Goal: Book appointment/travel/reservation

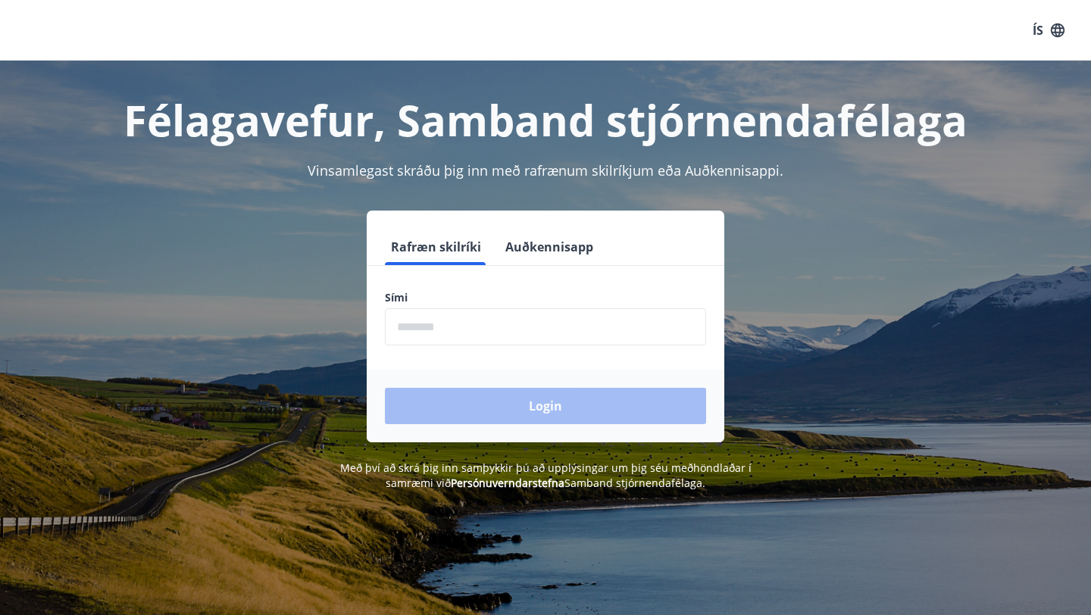
click at [447, 328] on input "phone" at bounding box center [545, 326] width 321 height 37
type input "********"
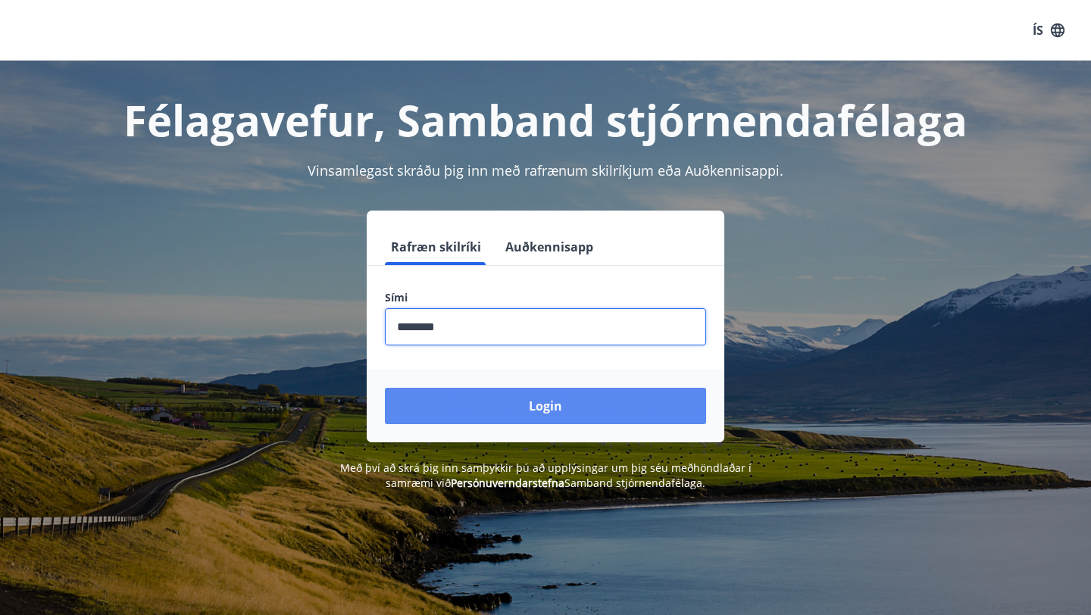
click at [502, 409] on button "Login" at bounding box center [545, 406] width 321 height 36
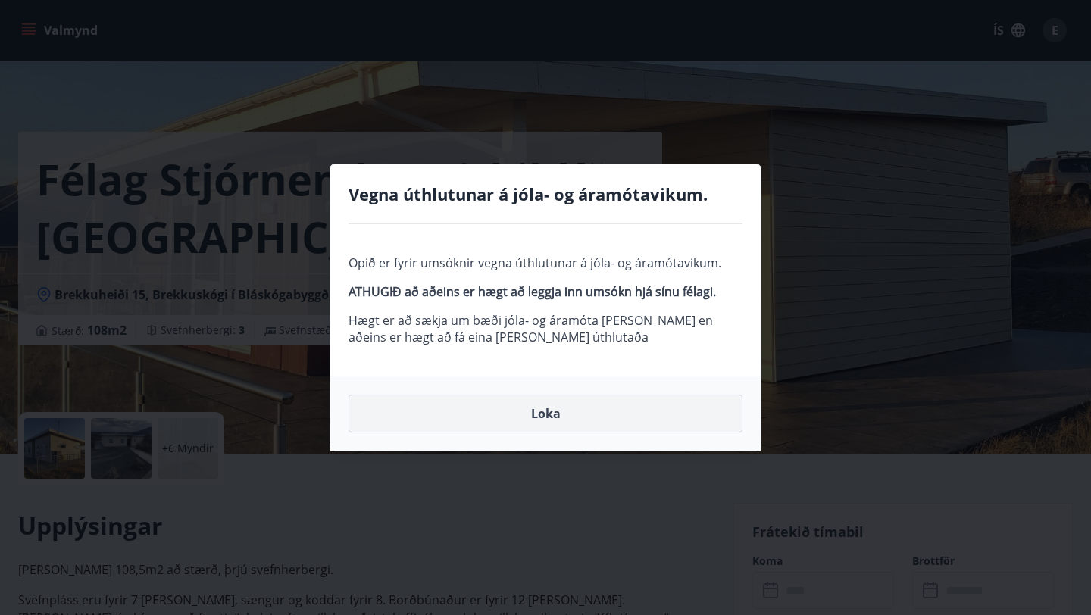
click at [573, 413] on button "Loka" at bounding box center [546, 414] width 394 height 38
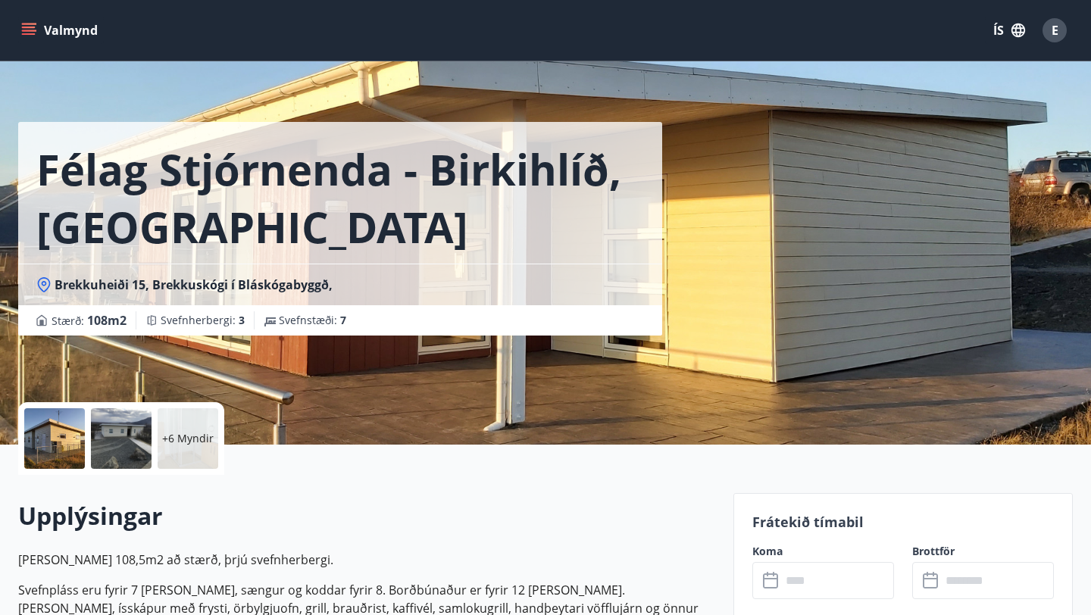
scroll to position [17, 0]
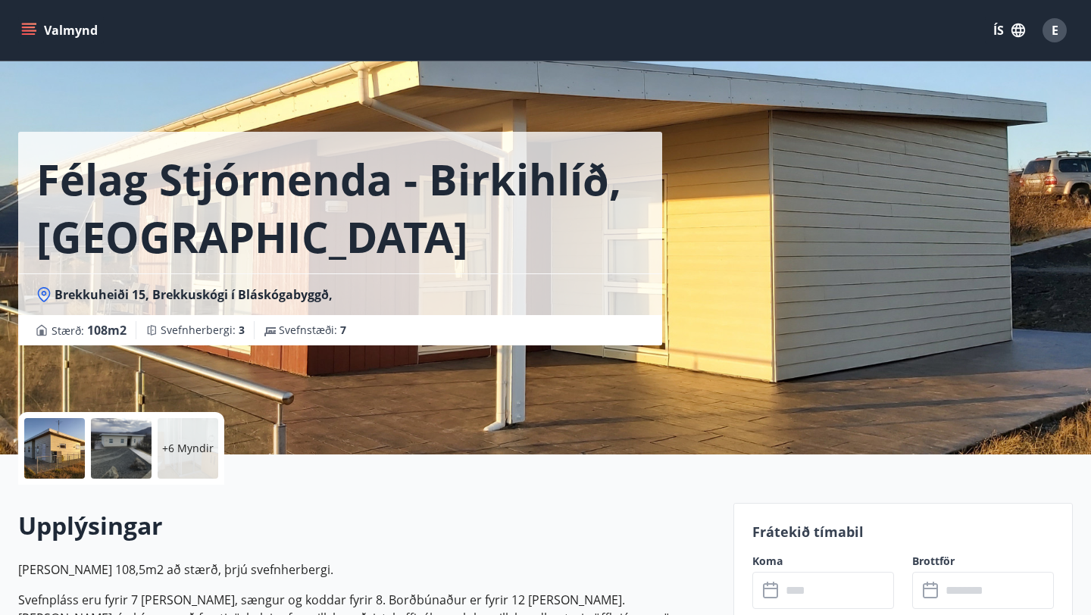
click at [177, 451] on p "+6 Myndir" at bounding box center [188, 448] width 52 height 15
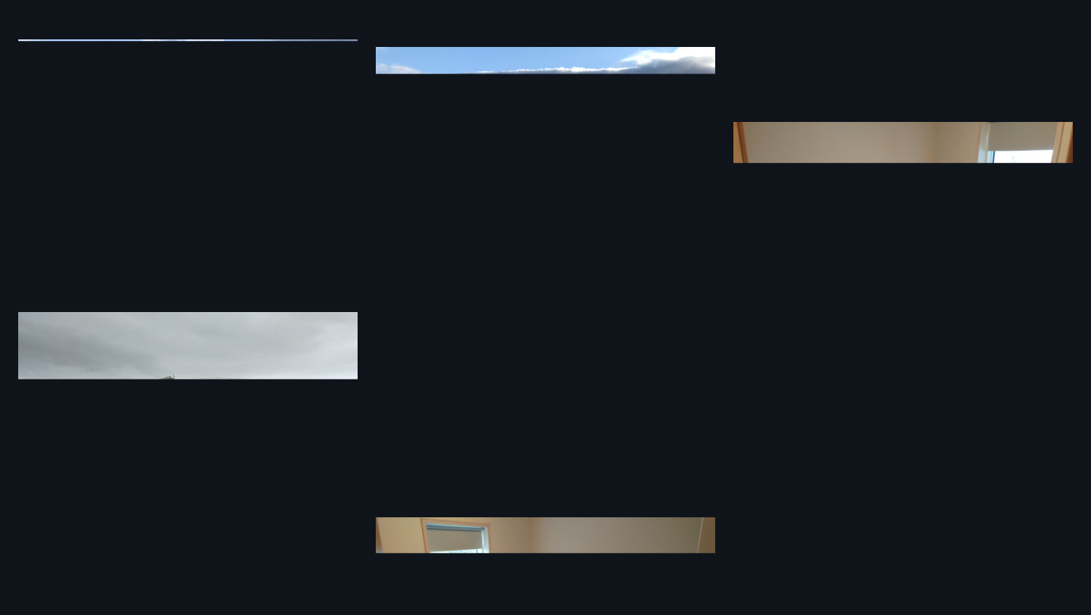
scroll to position [503, 0]
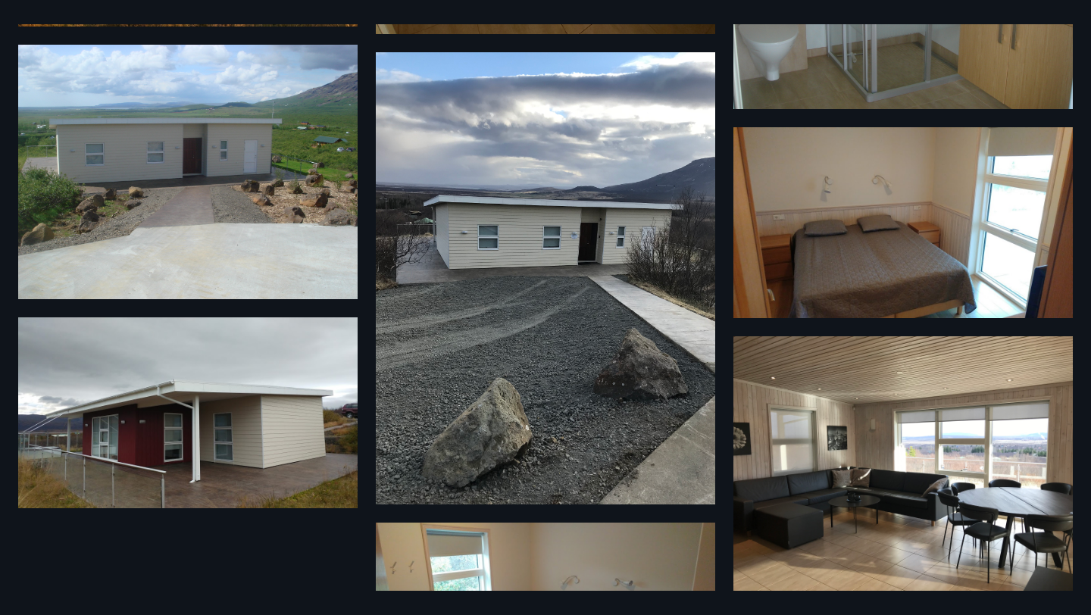
click at [252, 236] on img at bounding box center [187, 172] width 339 height 255
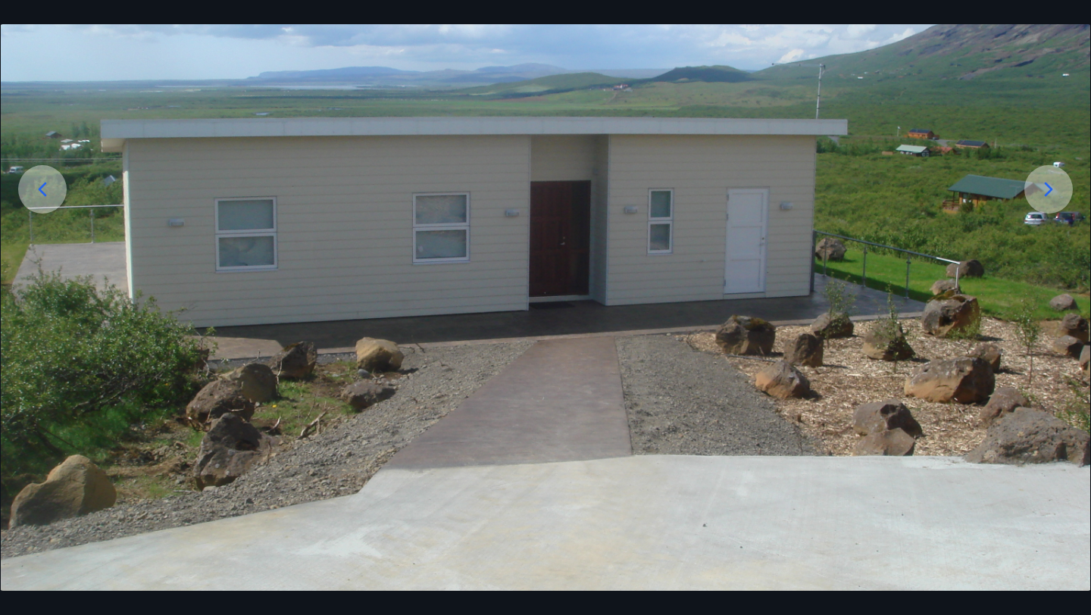
scroll to position [206, 0]
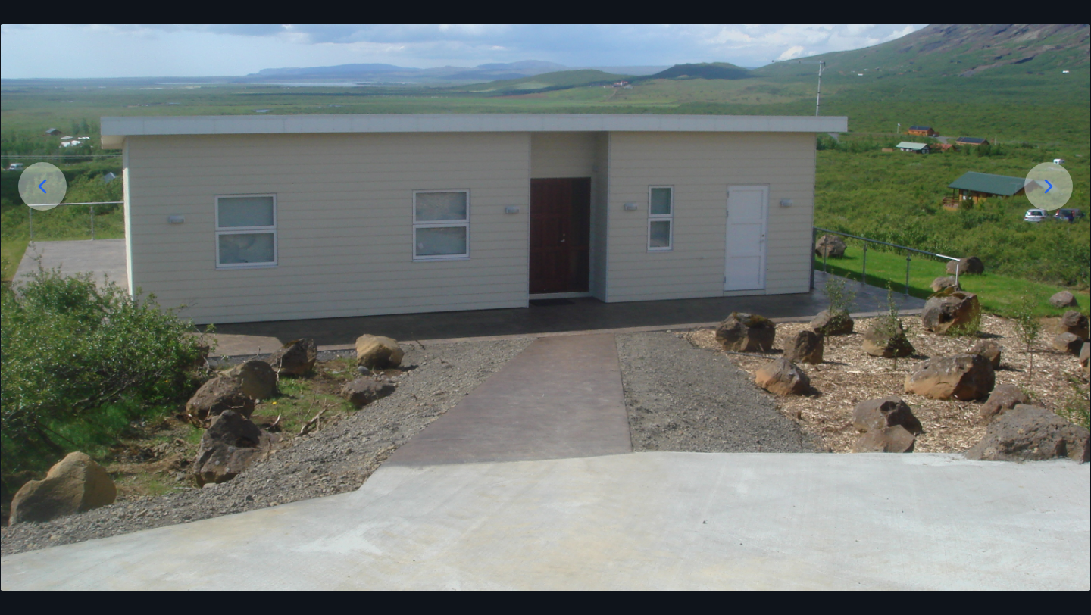
click at [1067, 192] on div at bounding box center [1048, 186] width 48 height 48
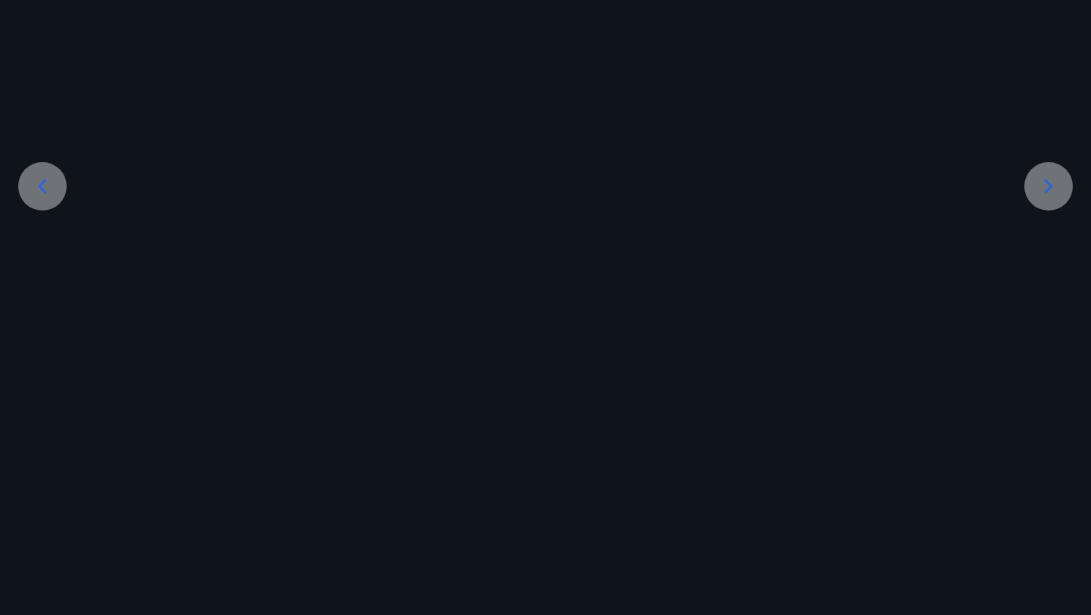
scroll to position [0, 0]
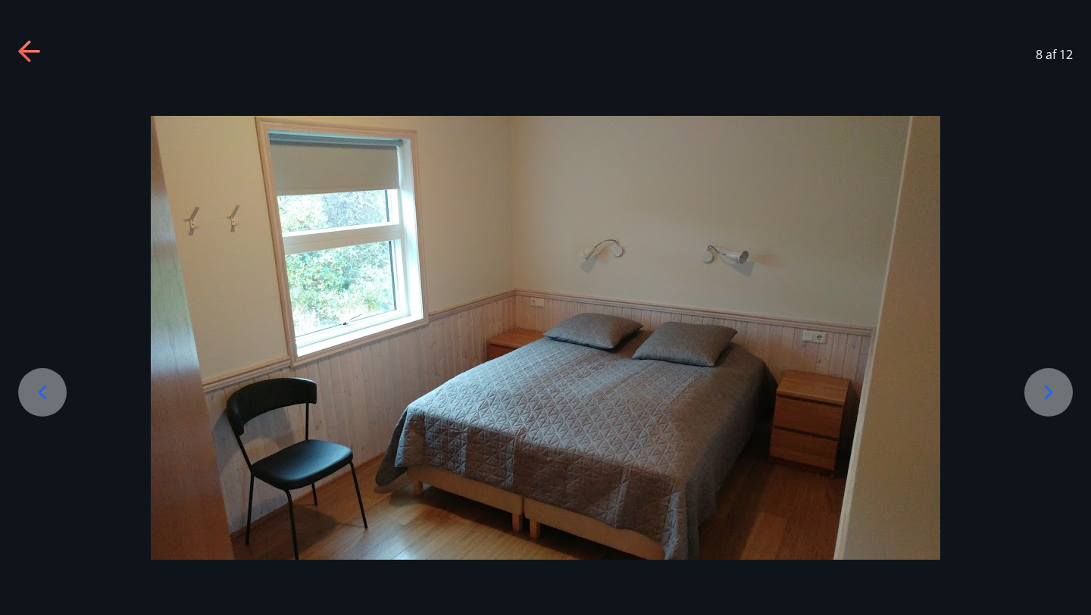
click at [1060, 192] on div at bounding box center [545, 338] width 1091 height 444
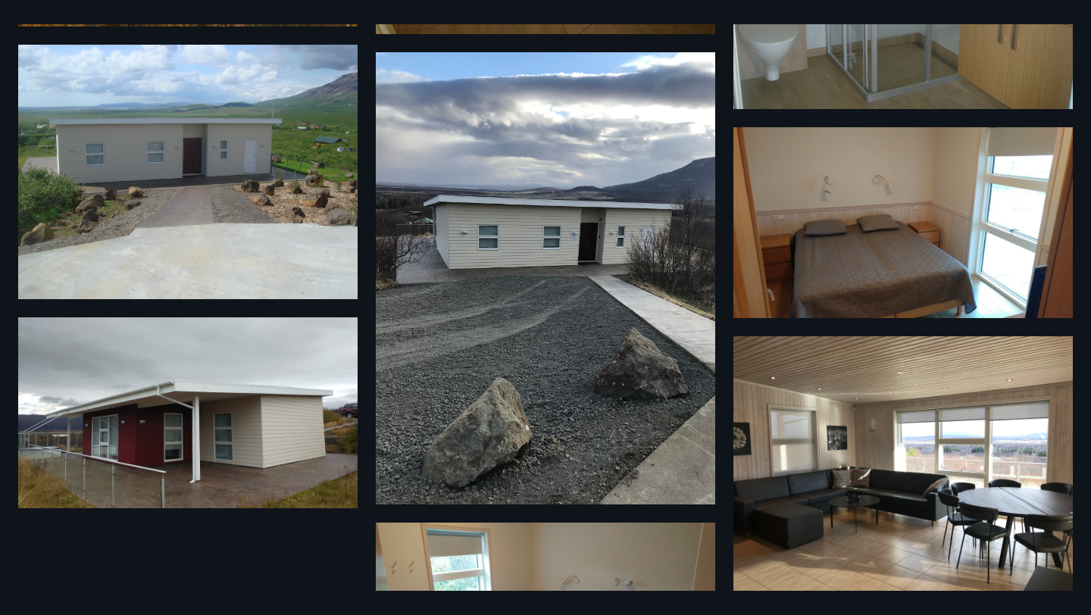
click at [552, 350] on img at bounding box center [545, 278] width 339 height 452
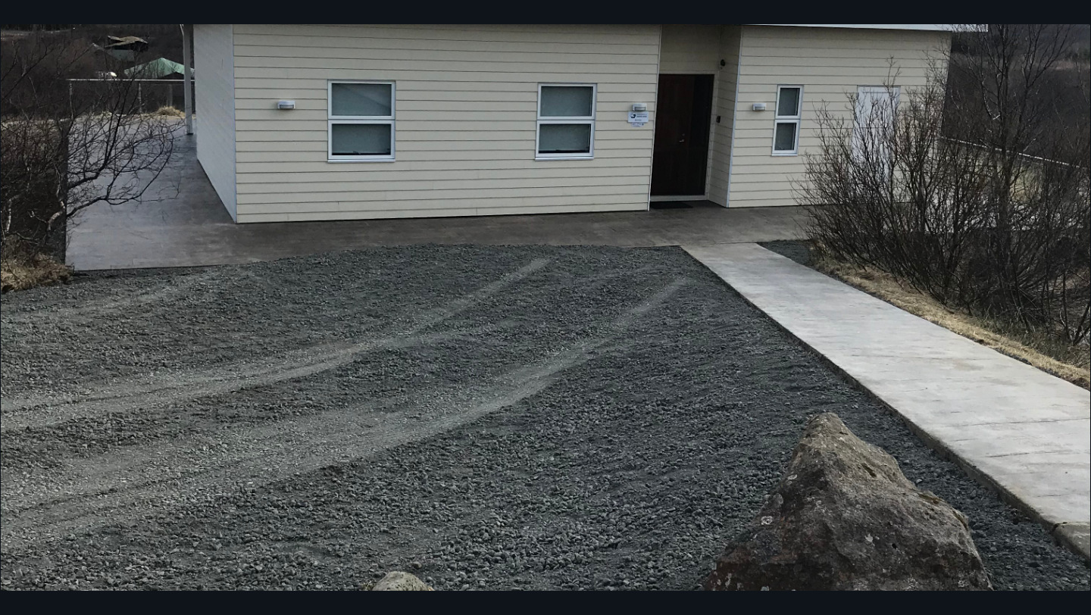
scroll to position [561, 0]
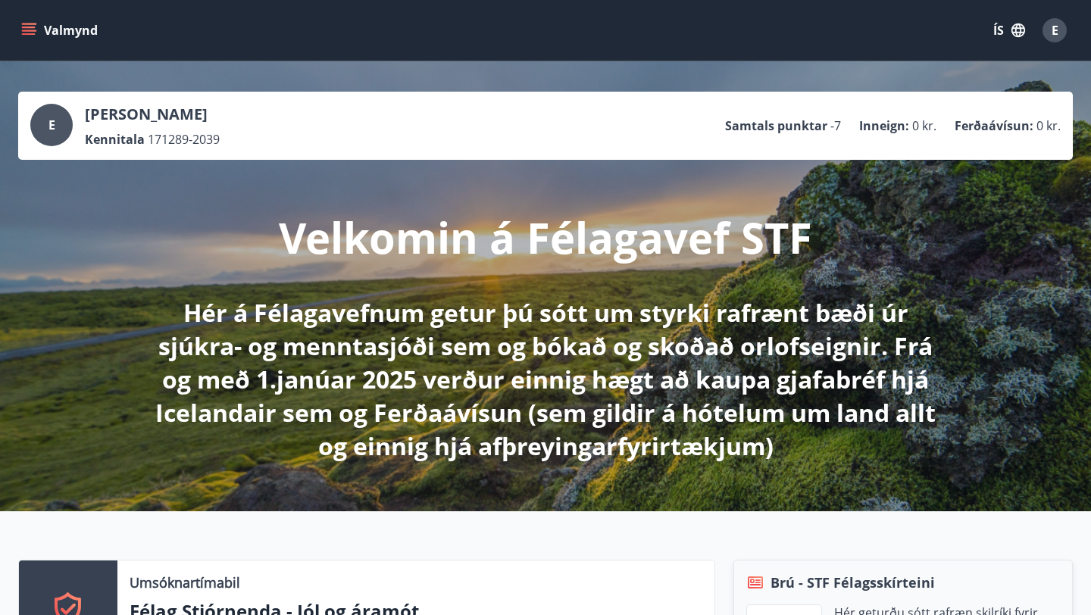
click at [23, 30] on icon "menu" at bounding box center [30, 31] width 17 height 2
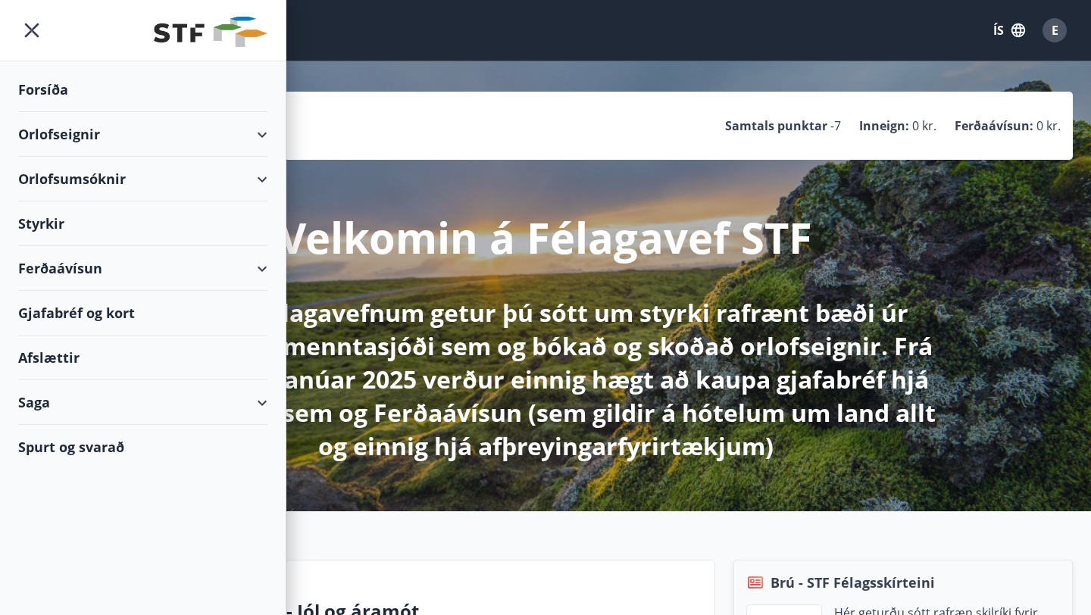
click at [145, 139] on div "Orlofseignir" at bounding box center [142, 134] width 249 height 45
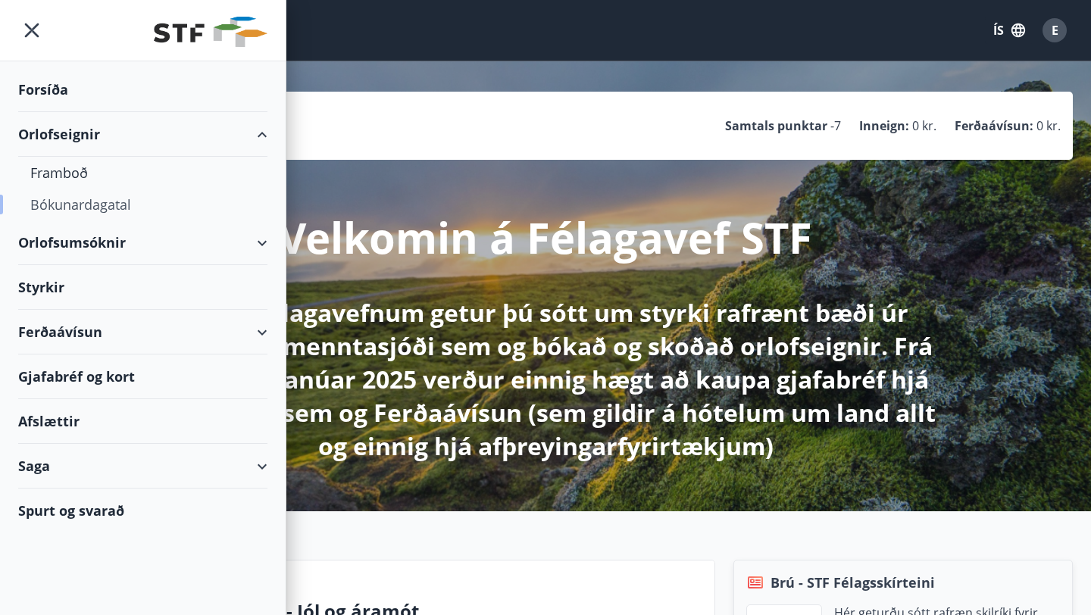
click at [107, 203] on div "Bókunardagatal" at bounding box center [142, 205] width 225 height 32
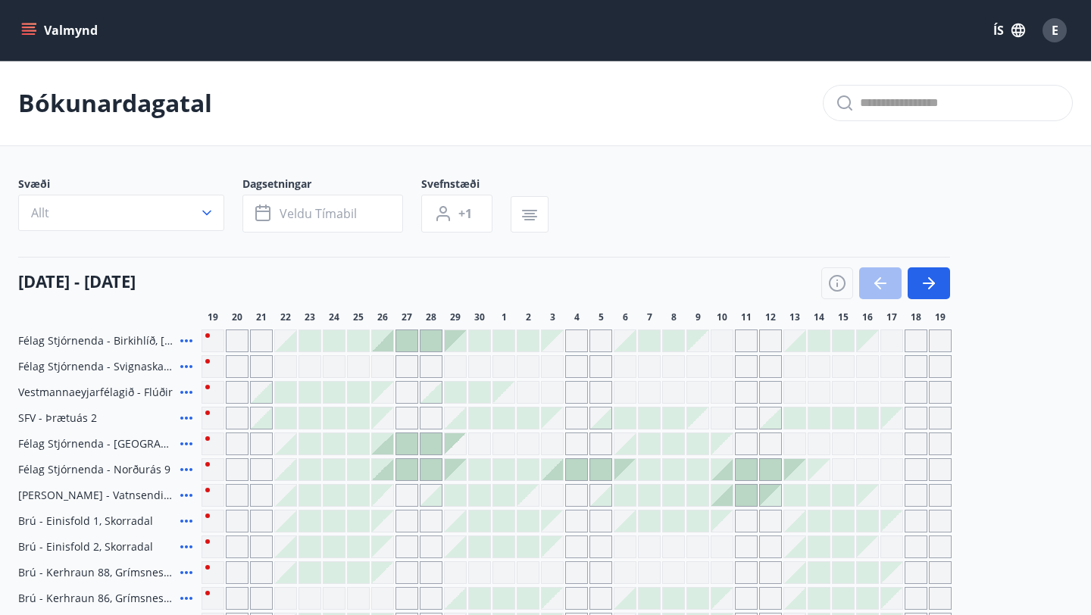
click at [34, 38] on button "Valmynd" at bounding box center [61, 30] width 86 height 27
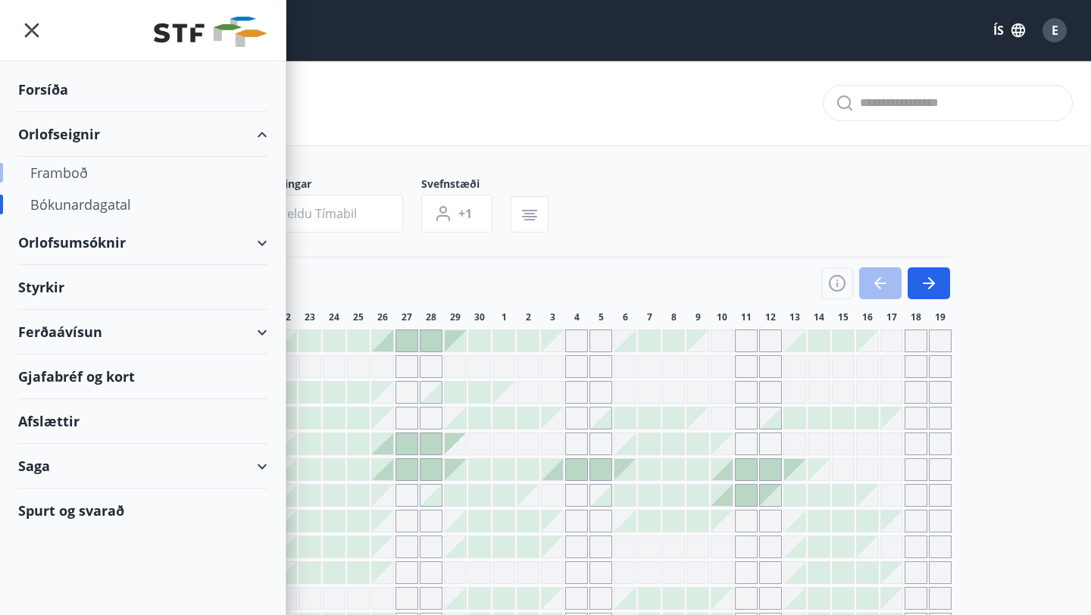
click at [86, 175] on div "Framboð" at bounding box center [142, 173] width 225 height 32
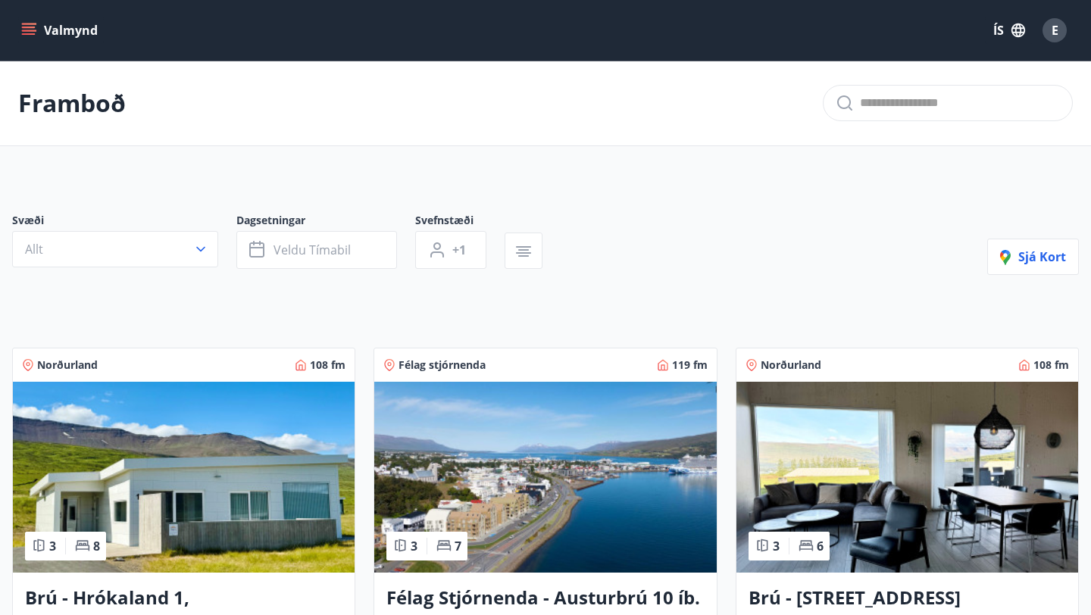
click at [527, 251] on icon "button" at bounding box center [524, 251] width 18 height 18
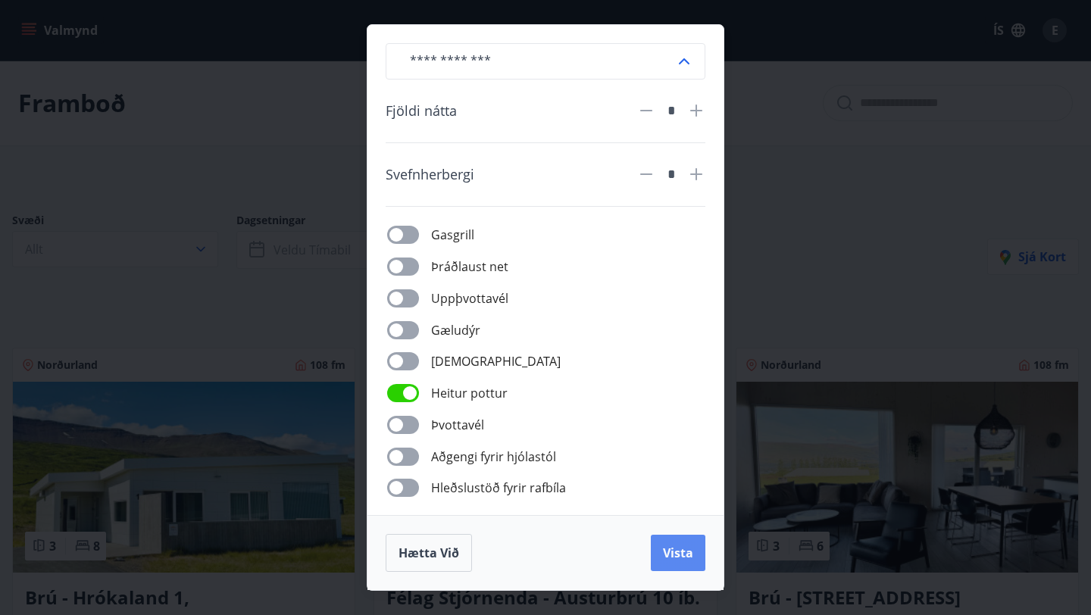
click at [685, 561] on span "Vista" at bounding box center [678, 553] width 30 height 17
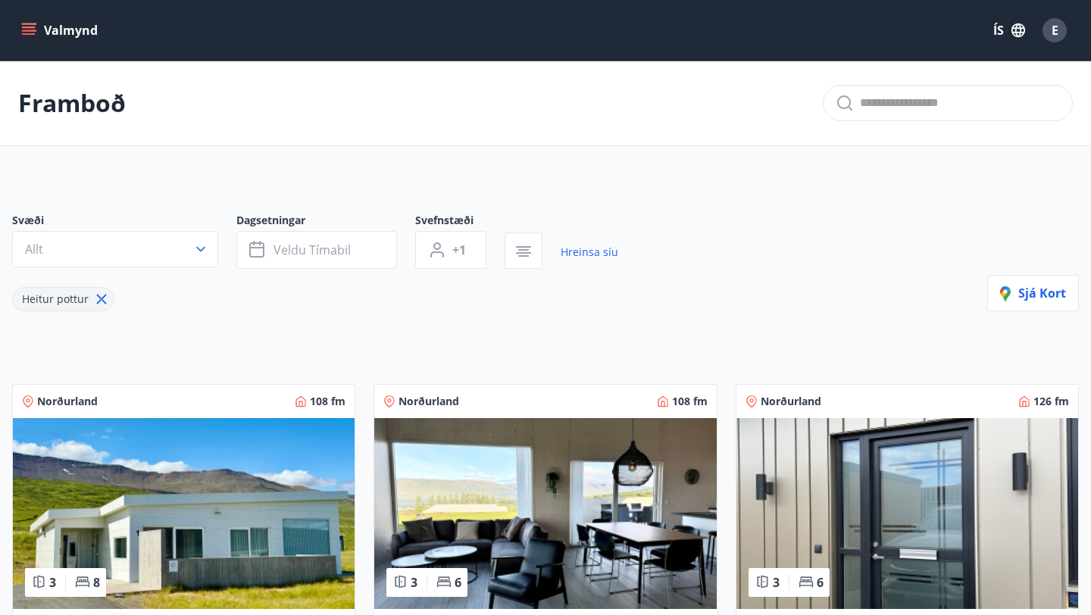
click at [103, 300] on icon at bounding box center [101, 299] width 17 height 17
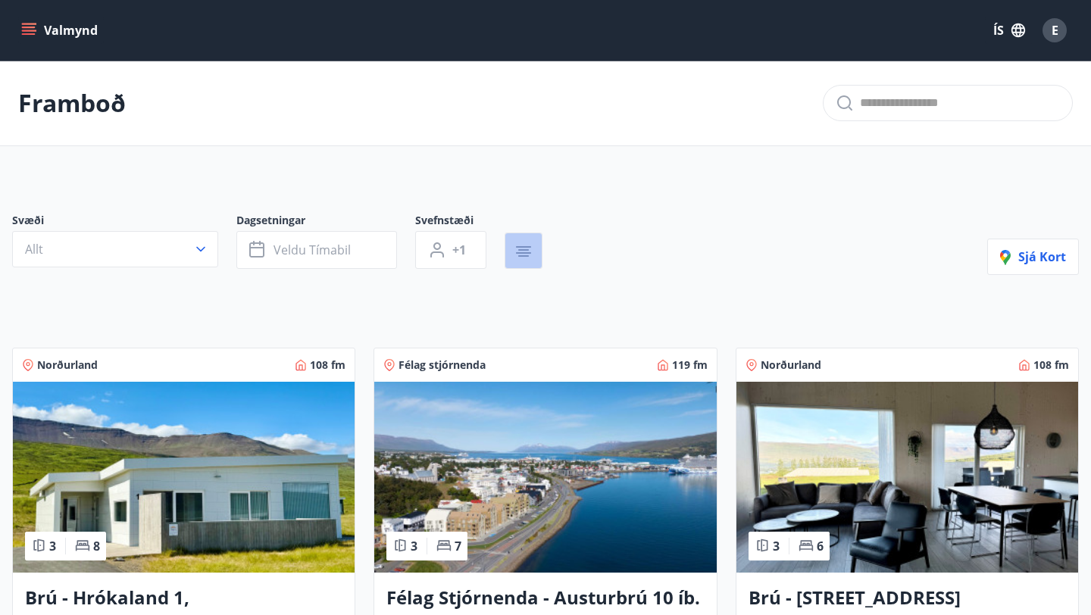
click at [530, 252] on icon "button" at bounding box center [524, 251] width 18 height 18
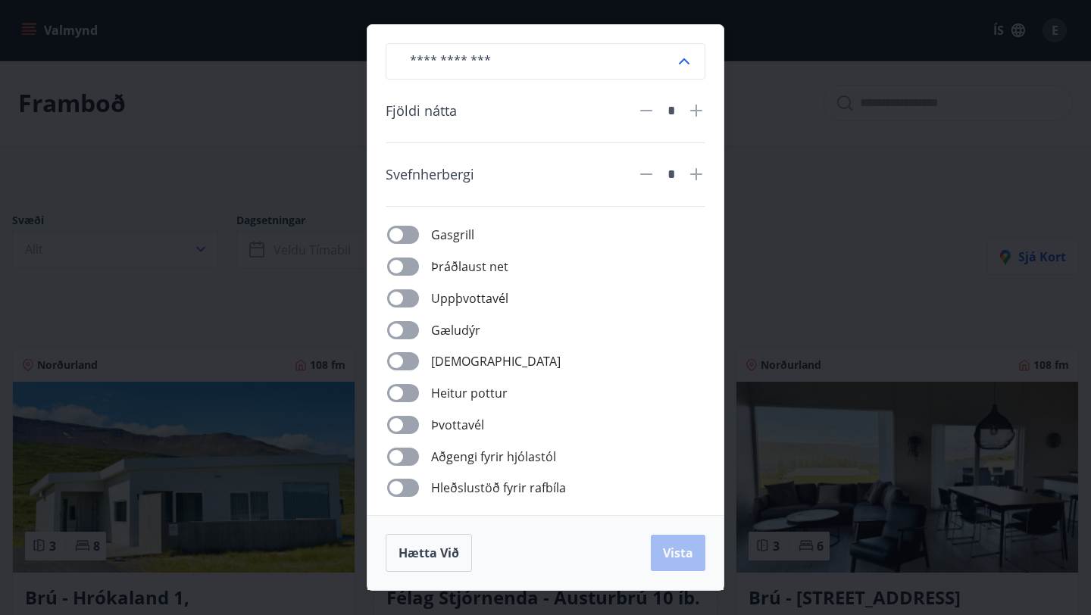
click at [666, 61] on input "text" at bounding box center [536, 61] width 277 height 37
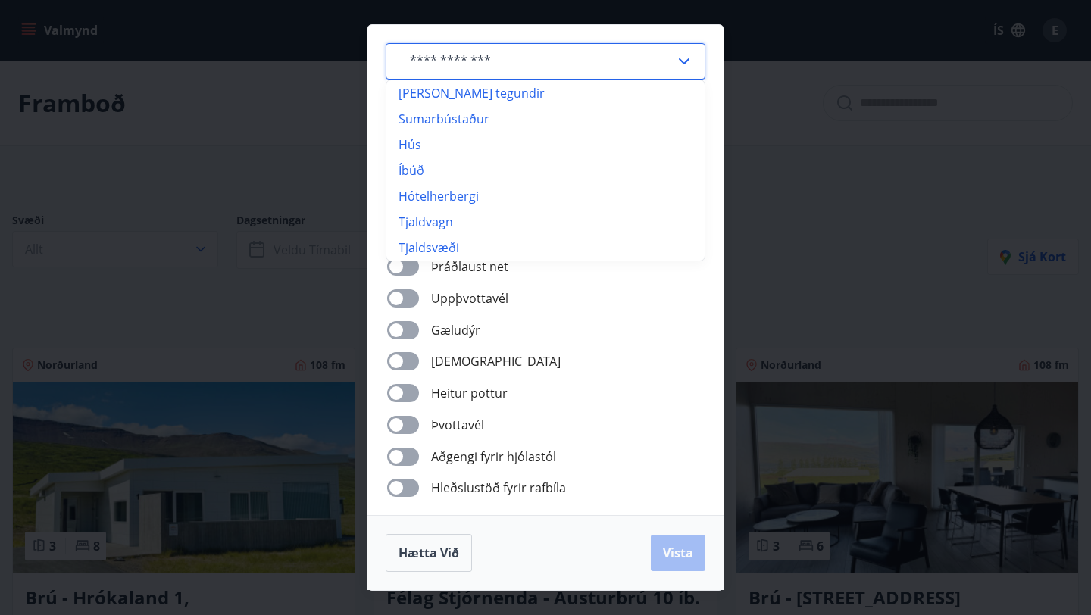
click at [440, 141] on li "Hús" at bounding box center [545, 145] width 318 height 26
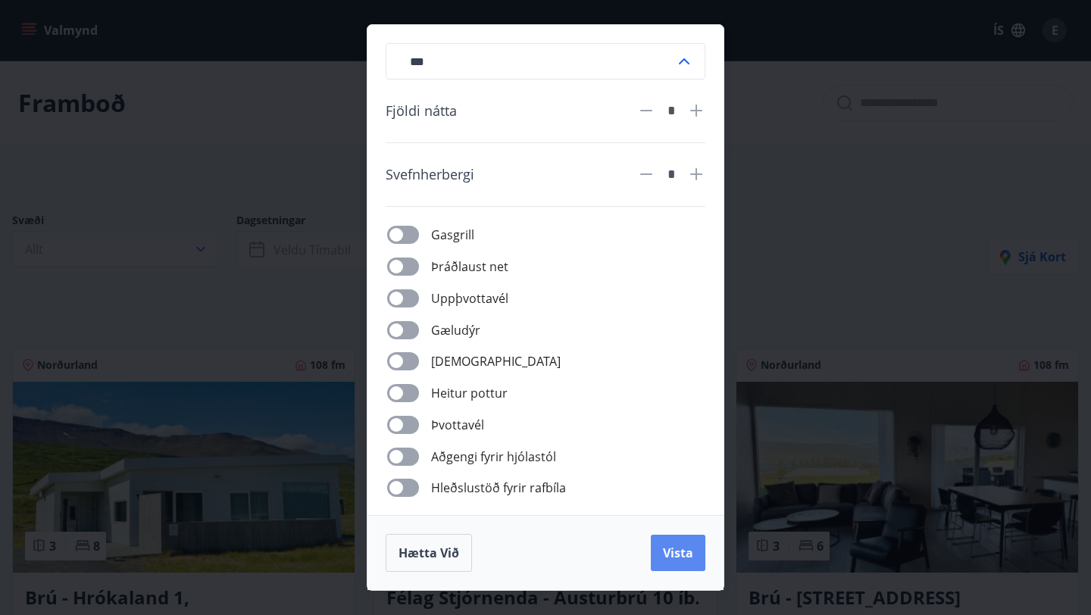
click at [679, 542] on button "Vista" at bounding box center [678, 553] width 55 height 36
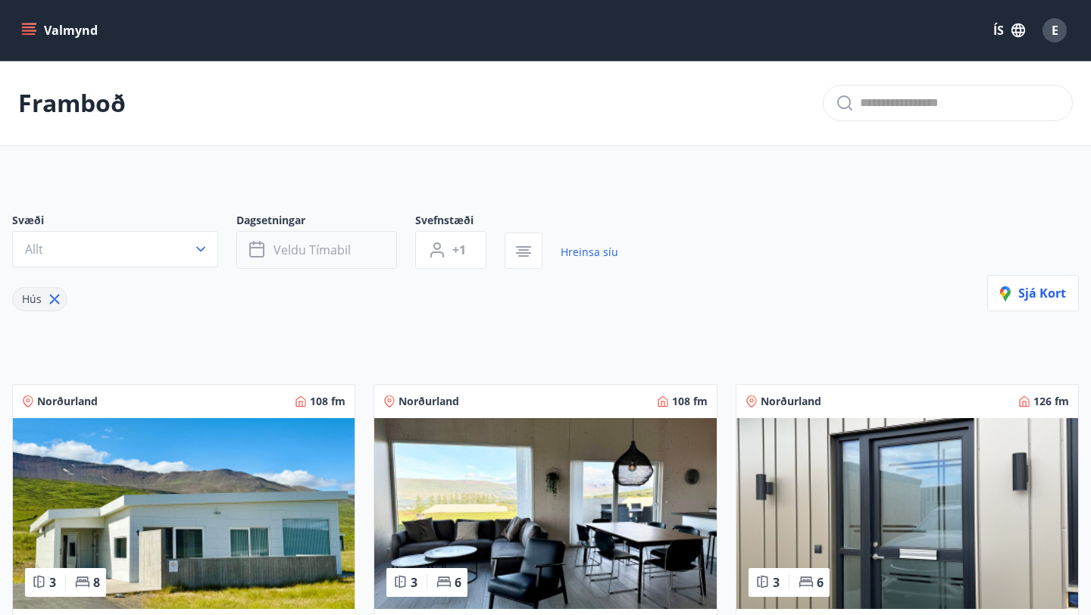
click at [364, 249] on button "Veldu tímabil" at bounding box center [316, 250] width 161 height 38
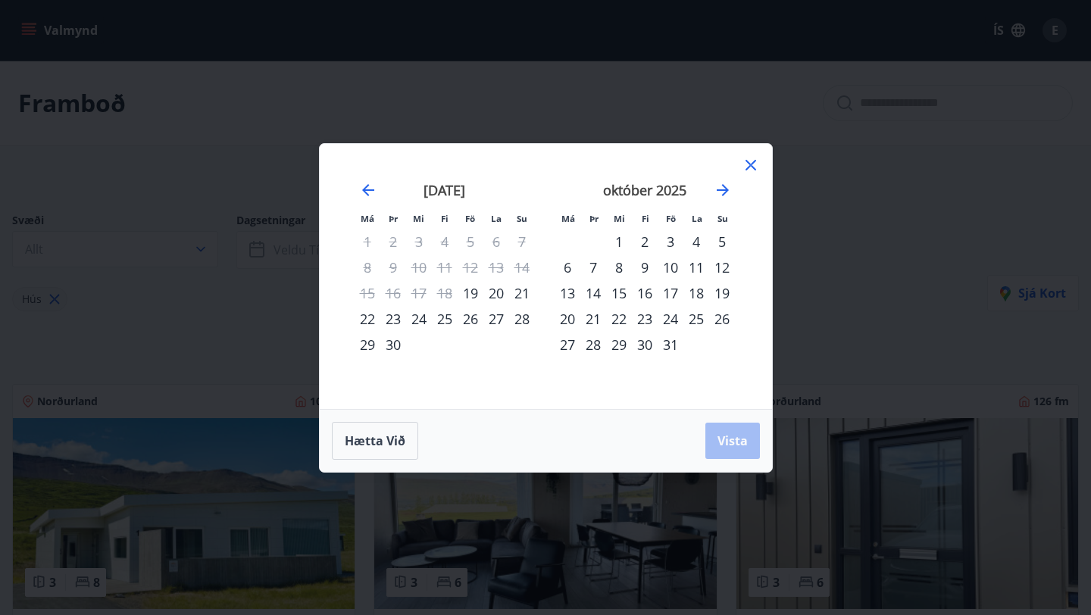
click at [247, 325] on div "Má Þr Mi Fi Fö La Su Má Þr Mi Fi Fö La Su ágúst 2025 1 2 3 4 5 6 7 8 9 10 11 12…" at bounding box center [545, 307] width 1091 height 615
click at [745, 165] on icon at bounding box center [751, 165] width 18 height 18
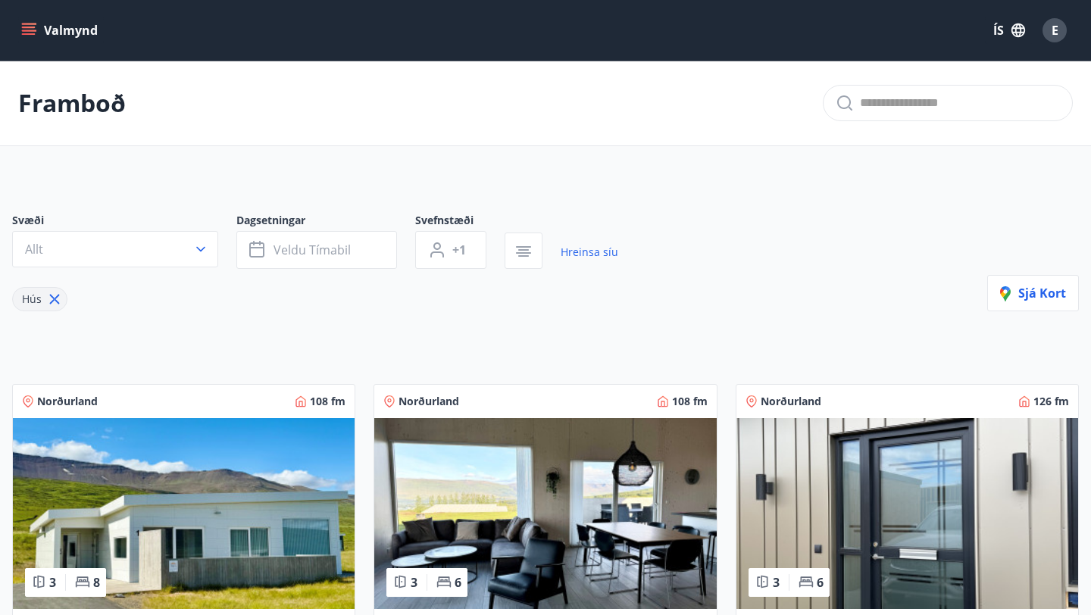
click at [518, 249] on icon "button" at bounding box center [524, 251] width 18 height 18
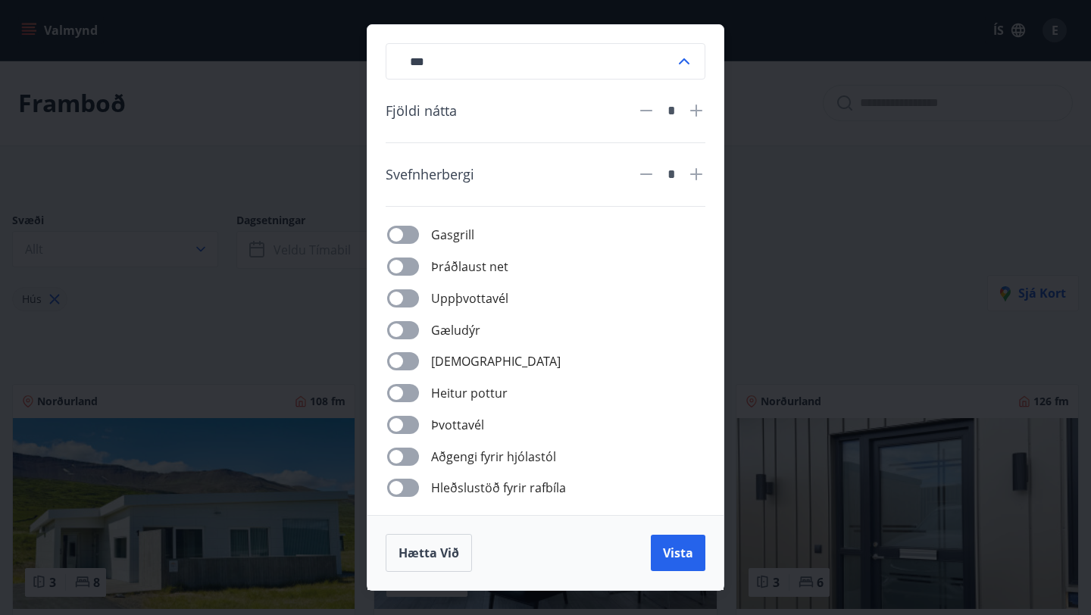
click at [483, 70] on input "***" at bounding box center [536, 61] width 277 height 37
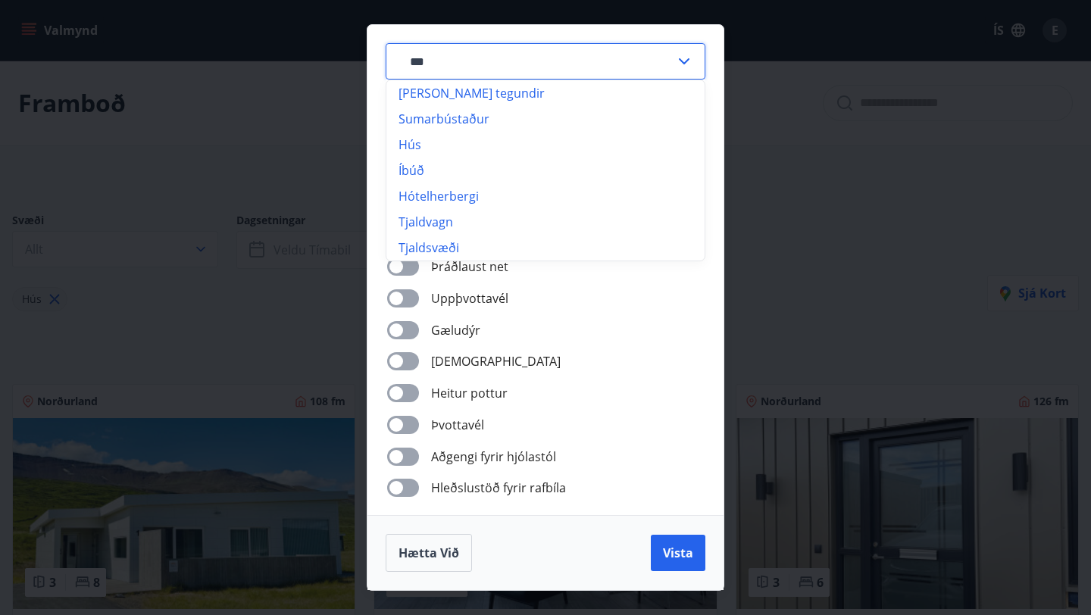
click at [469, 115] on li "Sumarbústaður" at bounding box center [545, 119] width 318 height 26
type input "**********"
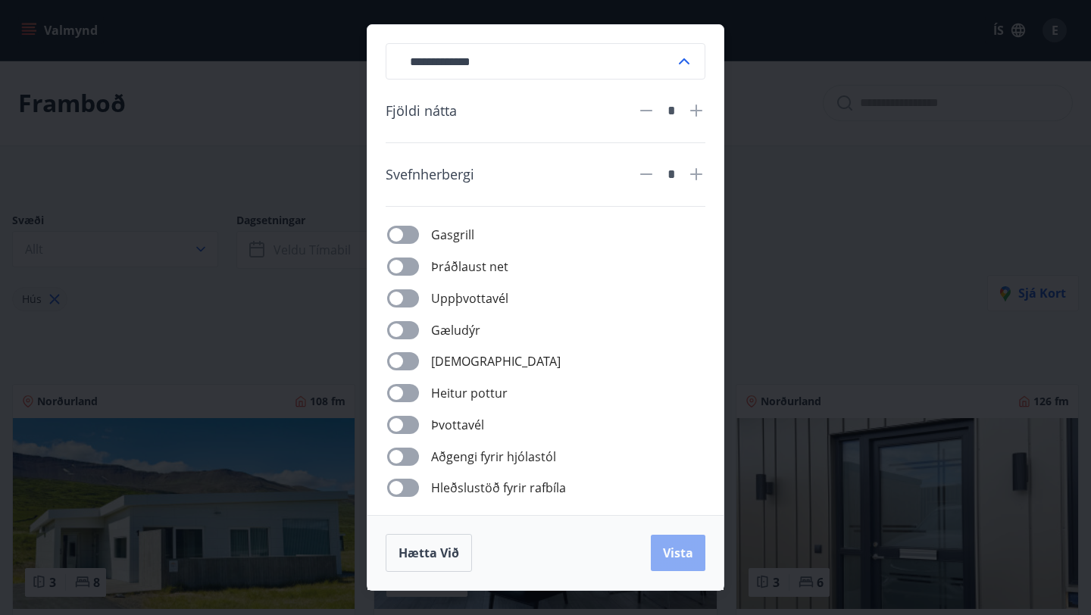
click at [684, 555] on span "Vista" at bounding box center [678, 553] width 30 height 17
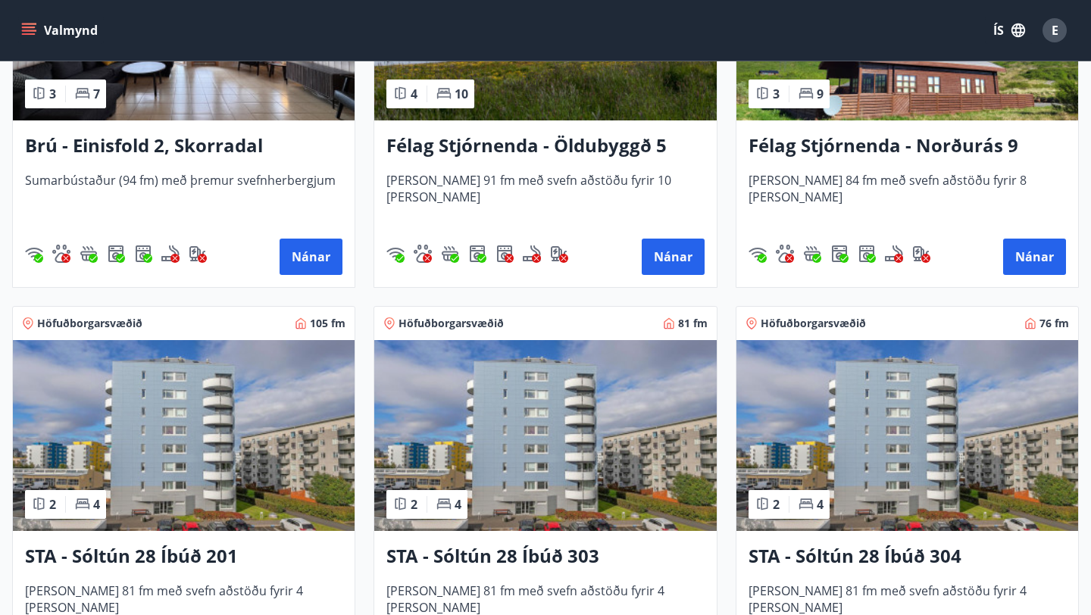
scroll to position [464, 0]
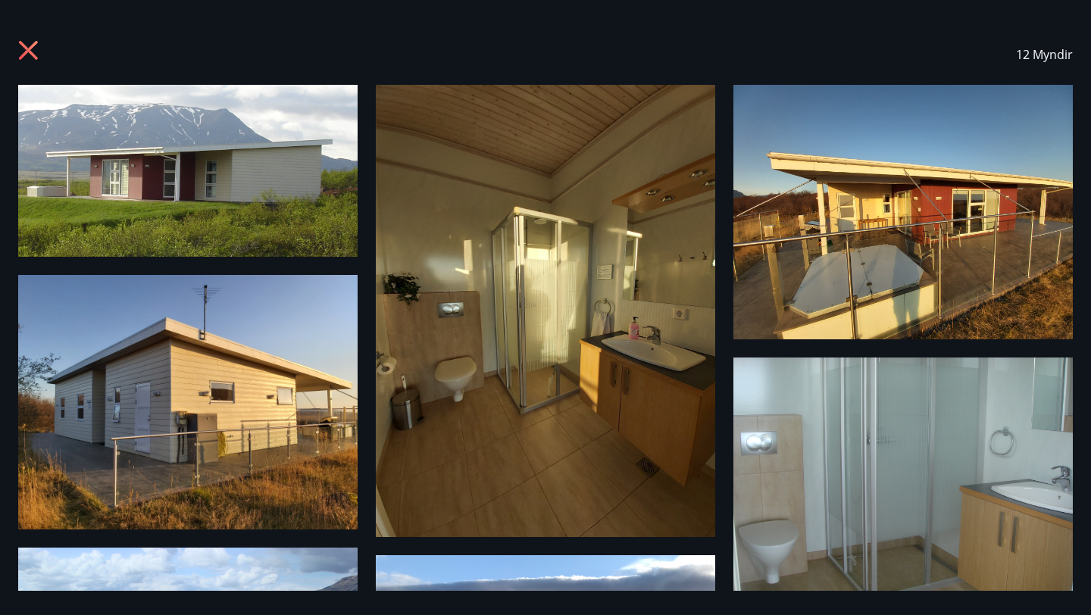
scroll to position [503, 0]
